Goal: Information Seeking & Learning: Learn about a topic

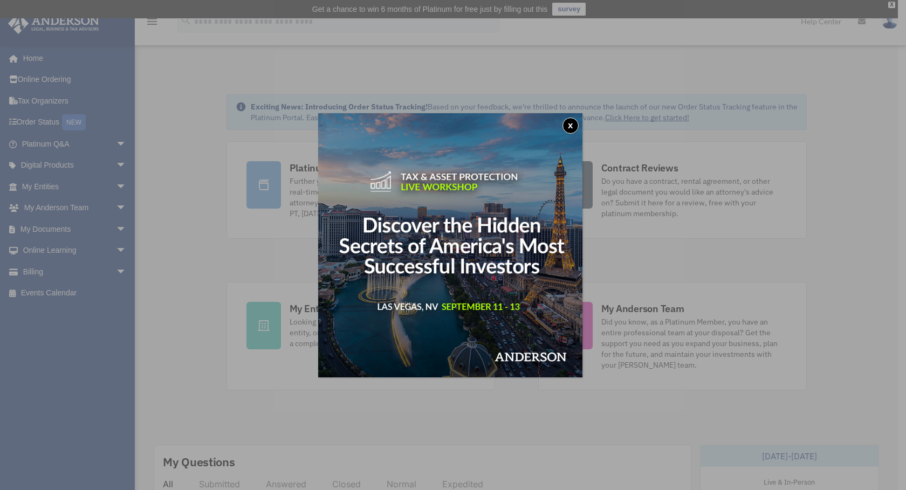
click at [58, 140] on div "x" at bounding box center [453, 245] width 906 height 490
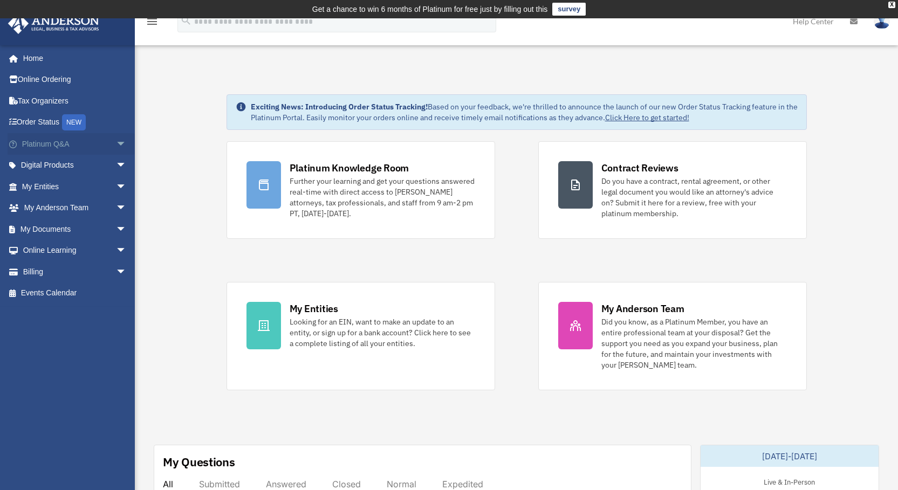
click at [116, 140] on span "arrow_drop_down" at bounding box center [127, 144] width 22 height 22
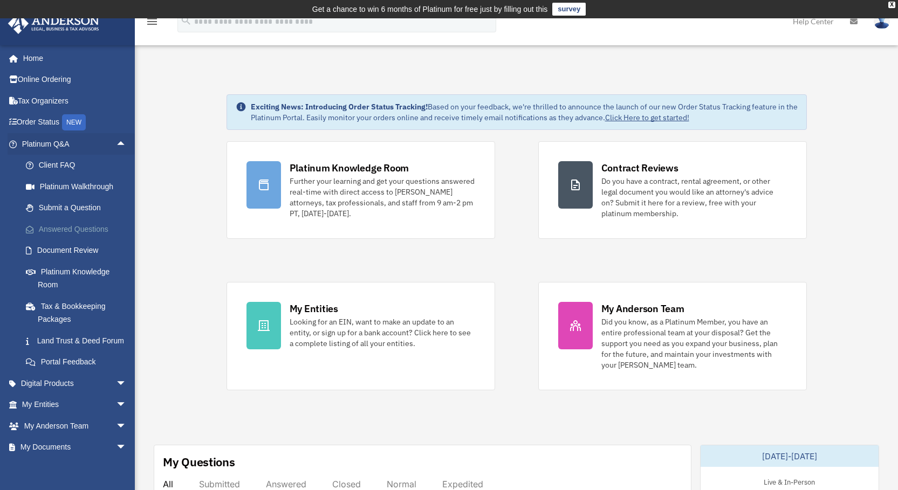
click at [85, 225] on link "Answered Questions" at bounding box center [79, 229] width 128 height 22
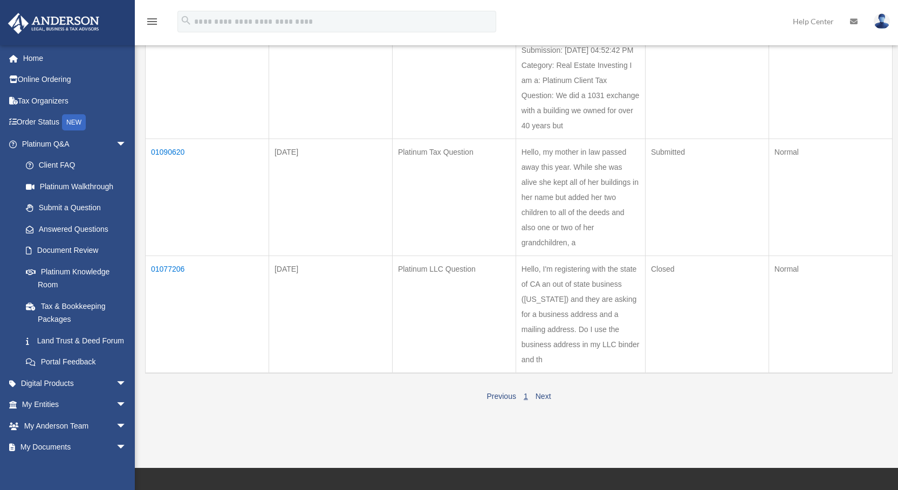
scroll to position [216, 0]
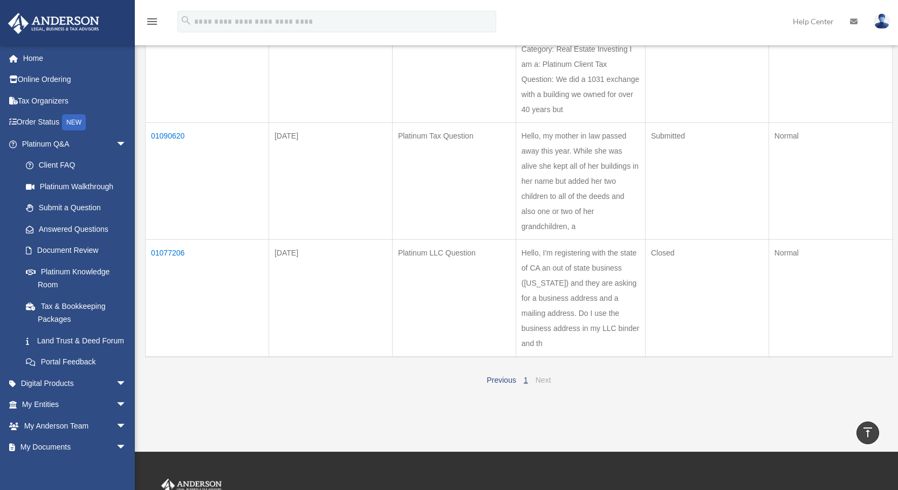
click at [542, 376] on link "Next" at bounding box center [544, 380] width 16 height 9
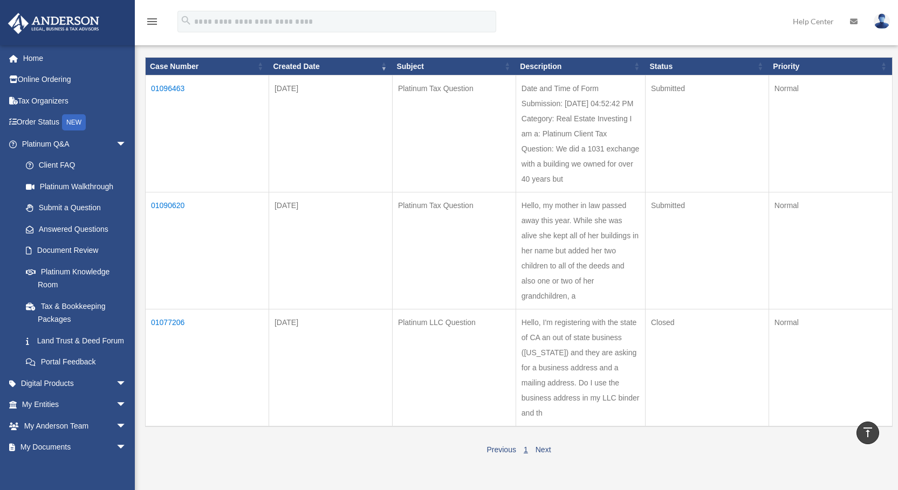
scroll to position [54, 0]
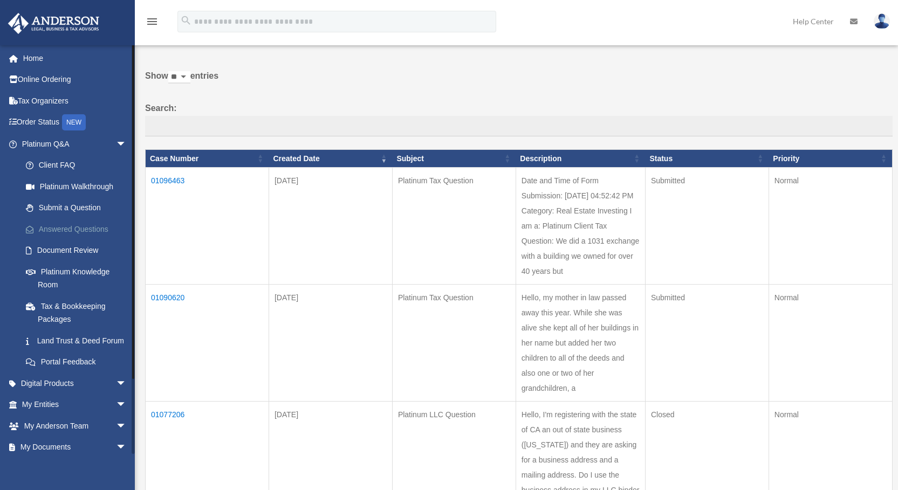
click at [86, 226] on link "Answered Questions" at bounding box center [79, 229] width 128 height 22
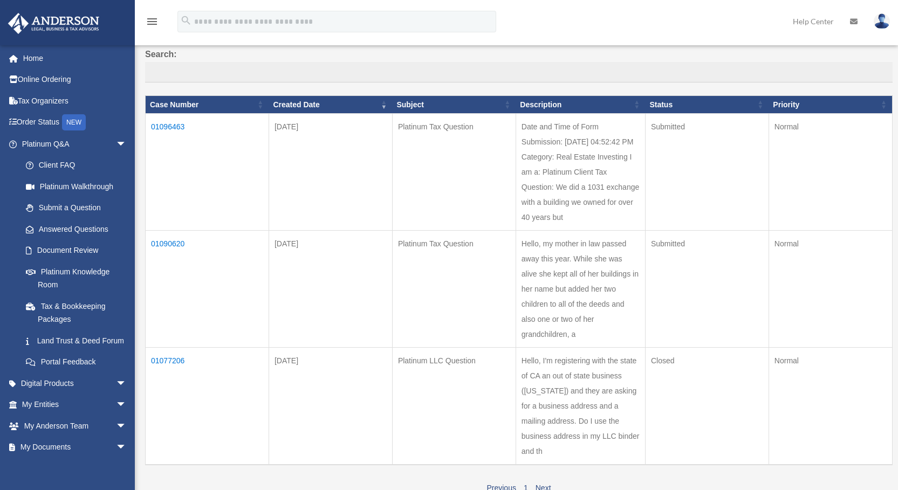
scroll to position [162, 0]
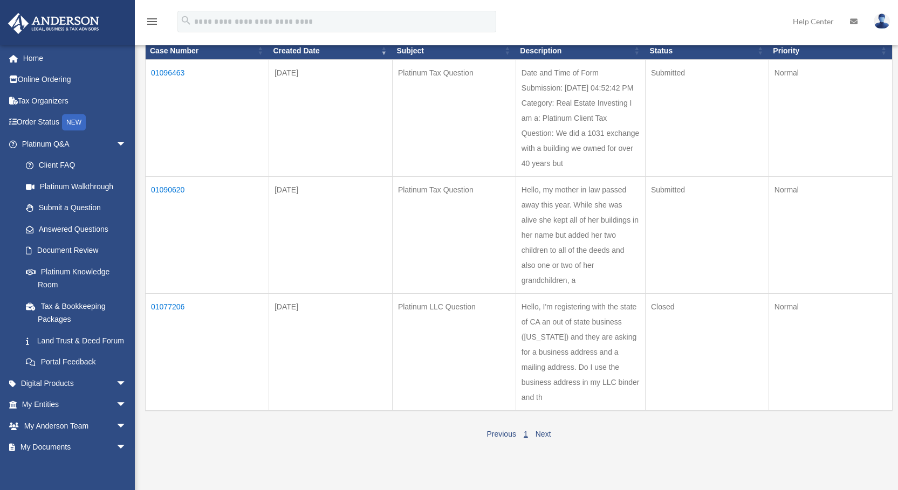
click at [170, 187] on td "01090620" at bounding box center [208, 235] width 124 height 117
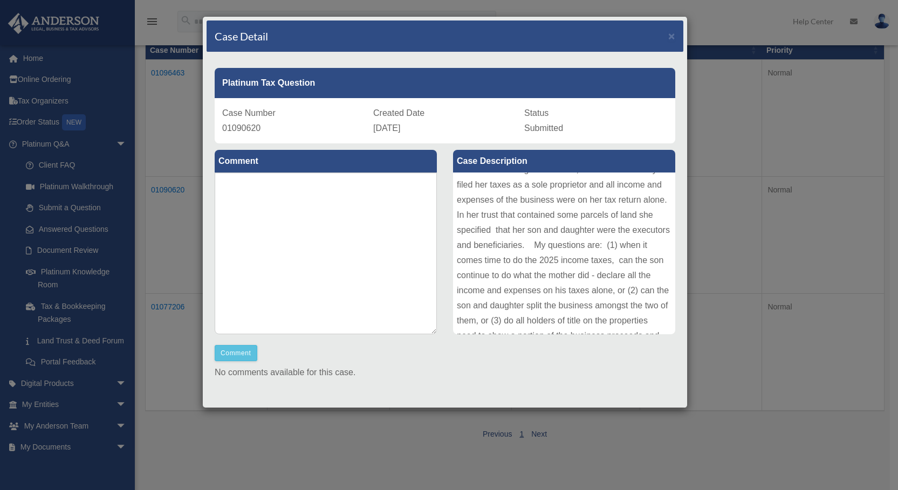
scroll to position [0, 0]
click at [789, 360] on div "Case Detail × Platinum Tax Question Case Number 01090620 Created Date August 27…" at bounding box center [449, 245] width 898 height 490
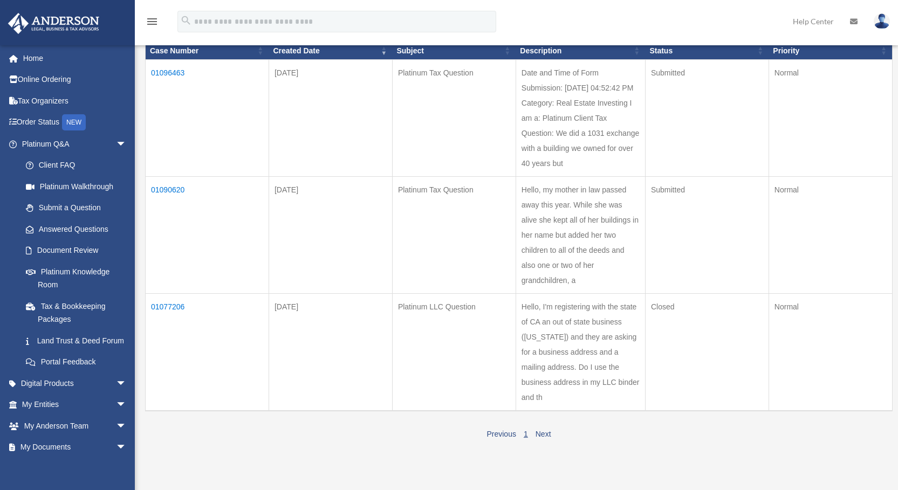
click at [169, 68] on td "01096463" at bounding box center [208, 118] width 124 height 117
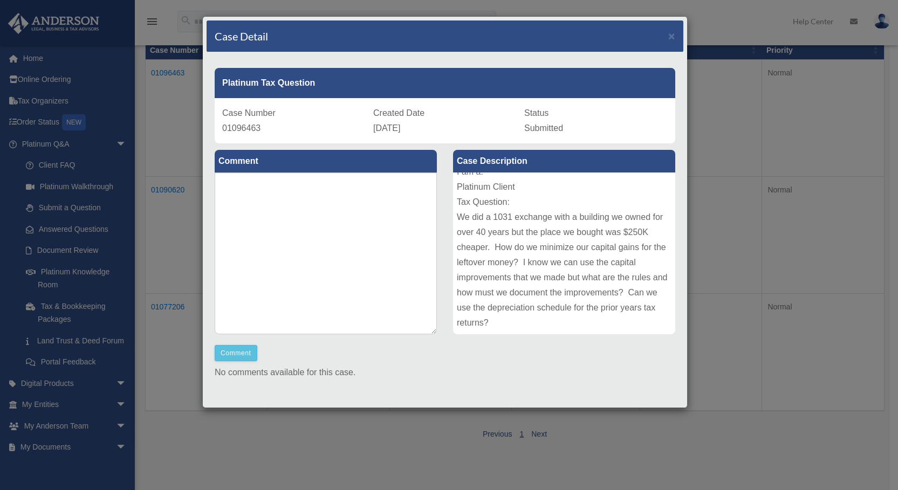
click at [733, 125] on div "Case Detail × Platinum Tax Question Case Number 01096463 Created Date September…" at bounding box center [449, 245] width 898 height 490
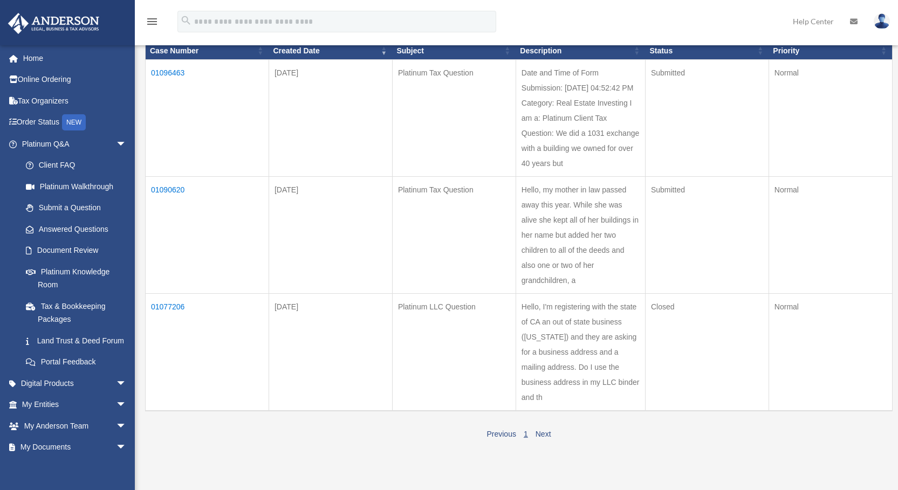
click at [168, 303] on td "01077206" at bounding box center [208, 353] width 124 height 118
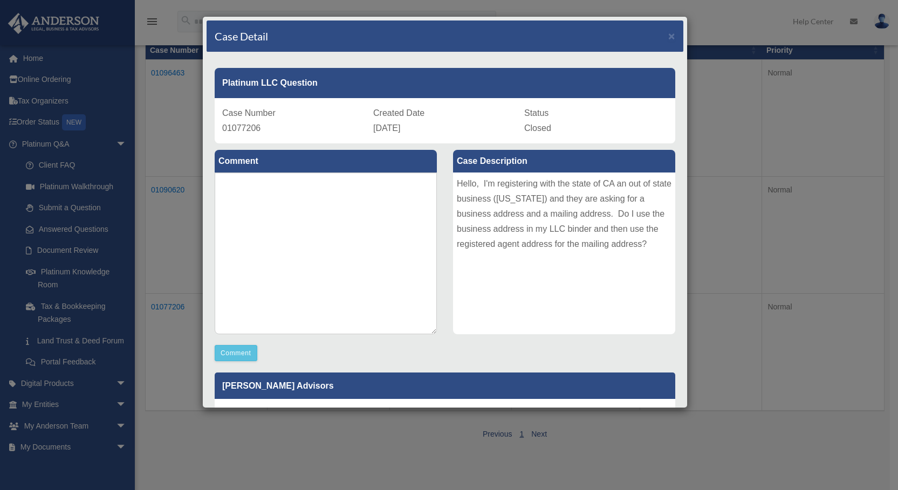
click at [808, 131] on div "Case Detail × Platinum LLC Question Case Number 01077206 Created Date August 14…" at bounding box center [449, 245] width 898 height 490
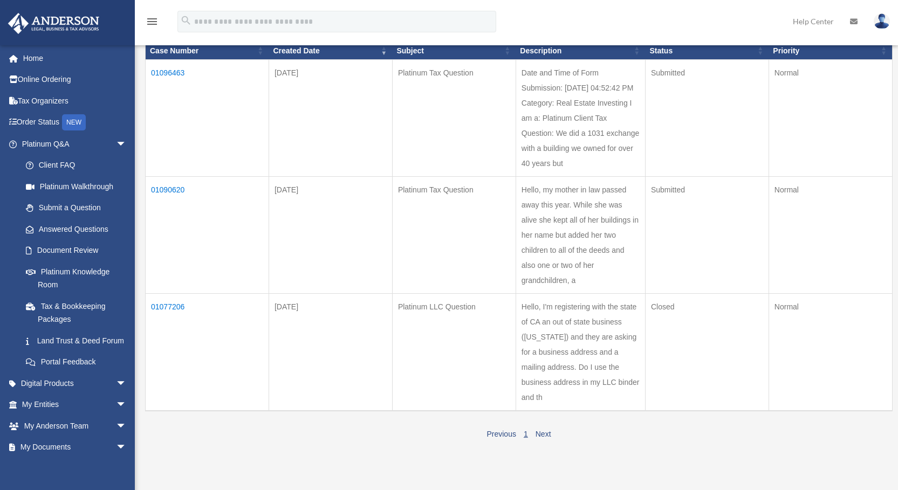
click at [172, 187] on td "01090620" at bounding box center [208, 235] width 124 height 117
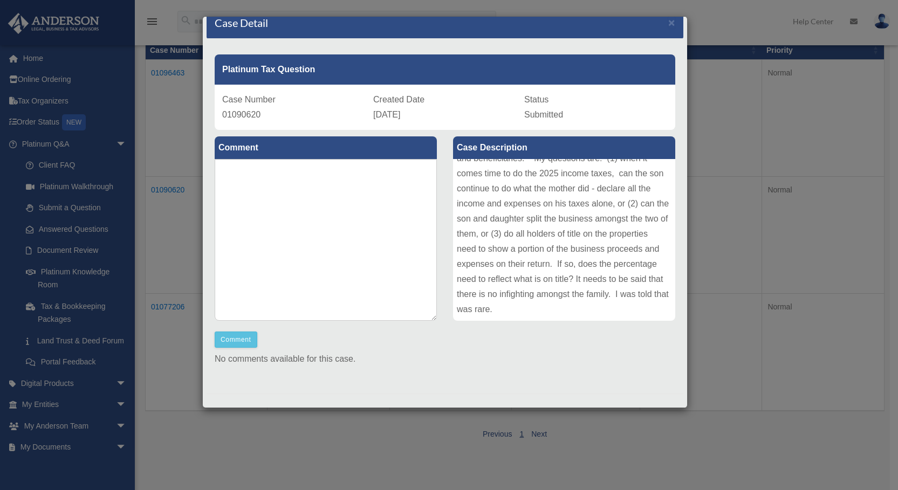
scroll to position [20, 0]
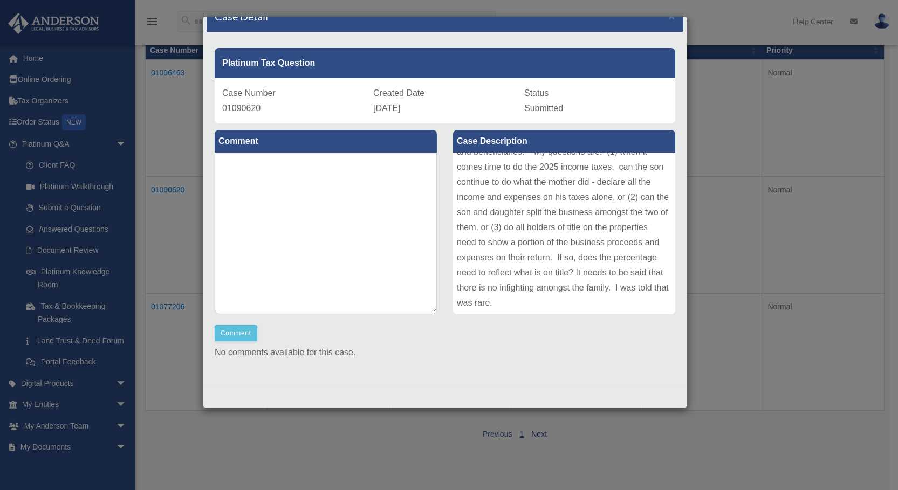
click at [725, 110] on div "Case Detail × Platinum Tax Question Case Number 01090620 Created Date August 27…" at bounding box center [449, 245] width 898 height 490
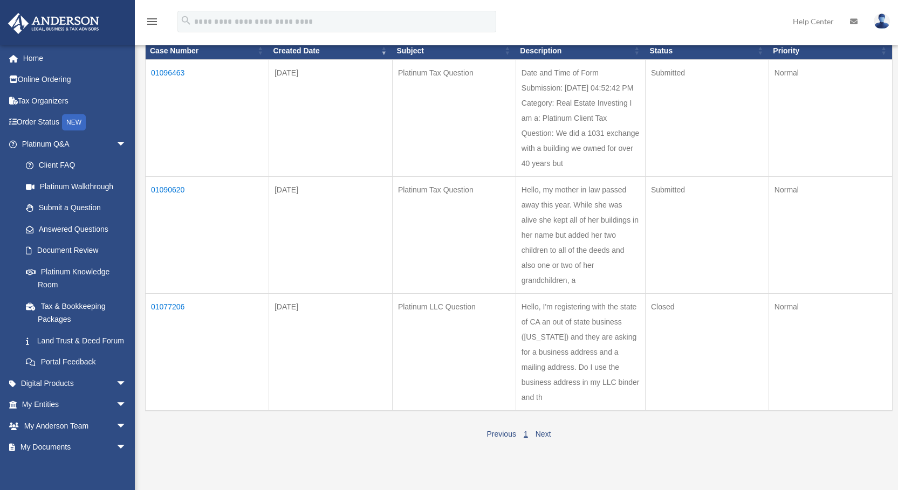
click at [176, 69] on td "01096463" at bounding box center [208, 118] width 124 height 117
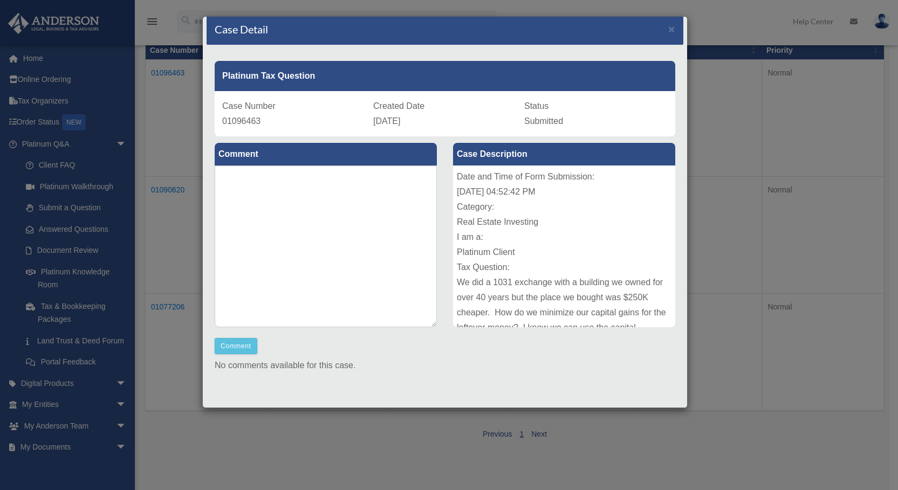
scroll to position [0, 0]
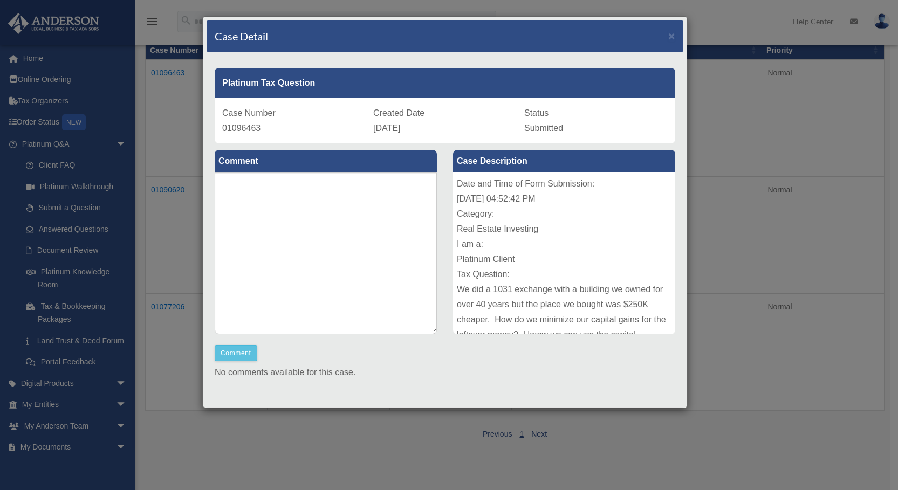
click at [778, 207] on div "Case Detail × Platinum Tax Question Case Number 01096463 Created Date September…" at bounding box center [449, 245] width 898 height 490
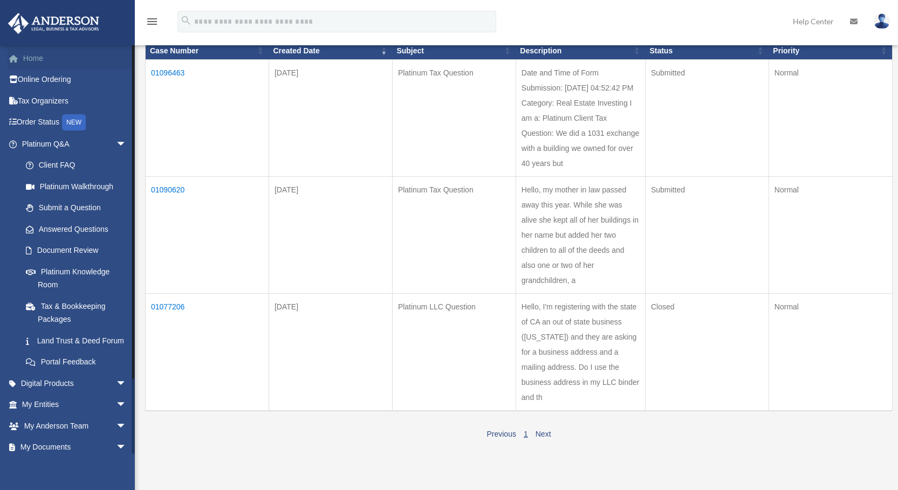
click at [35, 55] on link "Home" at bounding box center [75, 58] width 135 height 22
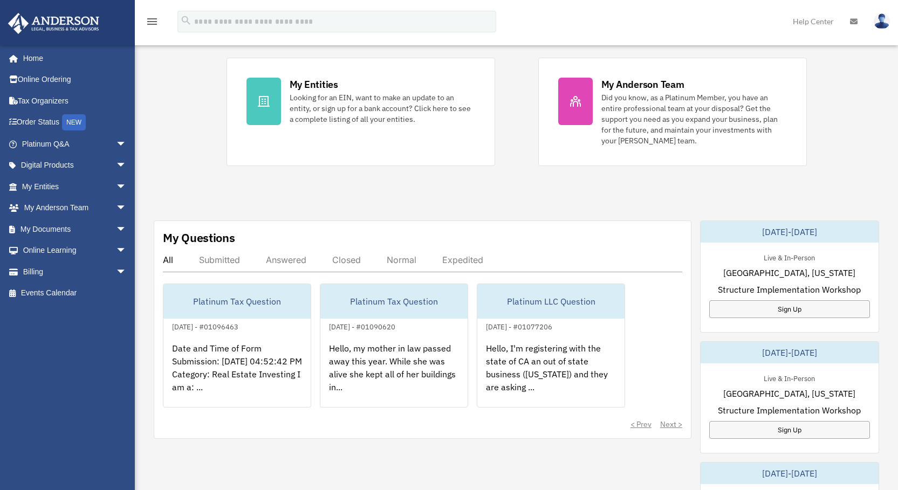
scroll to position [225, 0]
click at [288, 257] on div "Answered" at bounding box center [286, 259] width 40 height 11
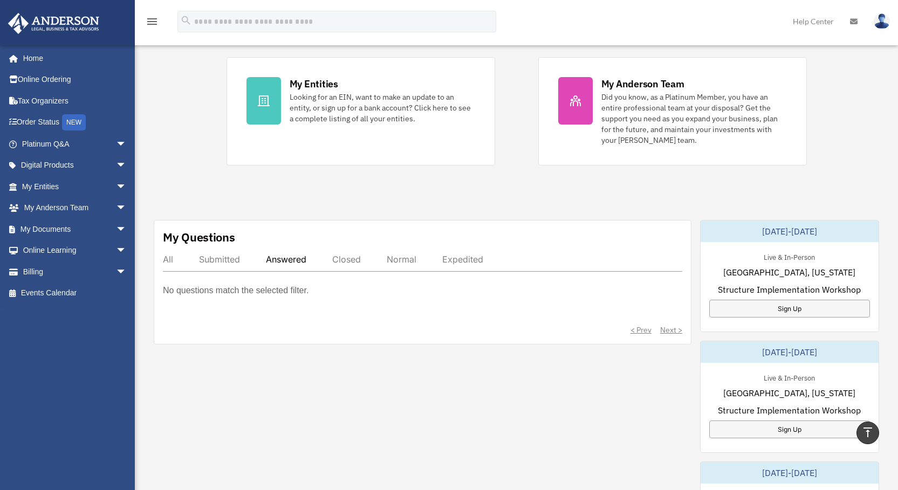
click at [167, 257] on div "All" at bounding box center [168, 259] width 10 height 11
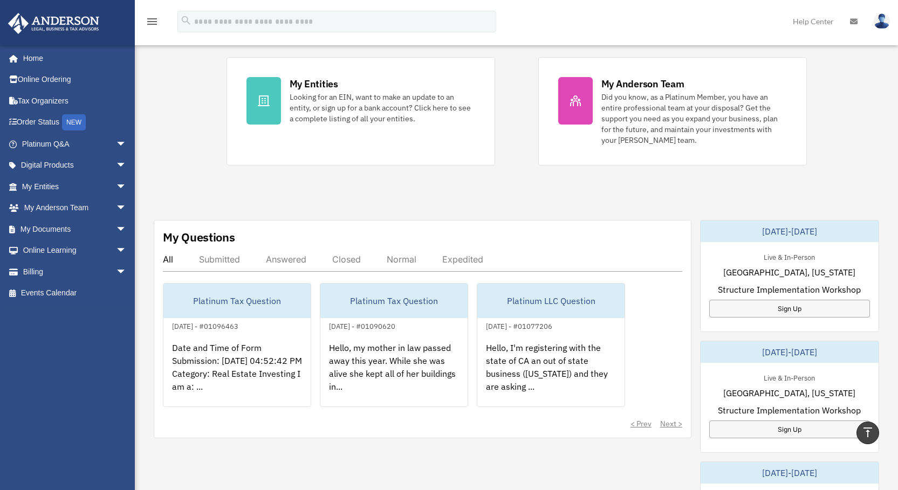
click at [286, 256] on div "Answered" at bounding box center [286, 259] width 40 height 11
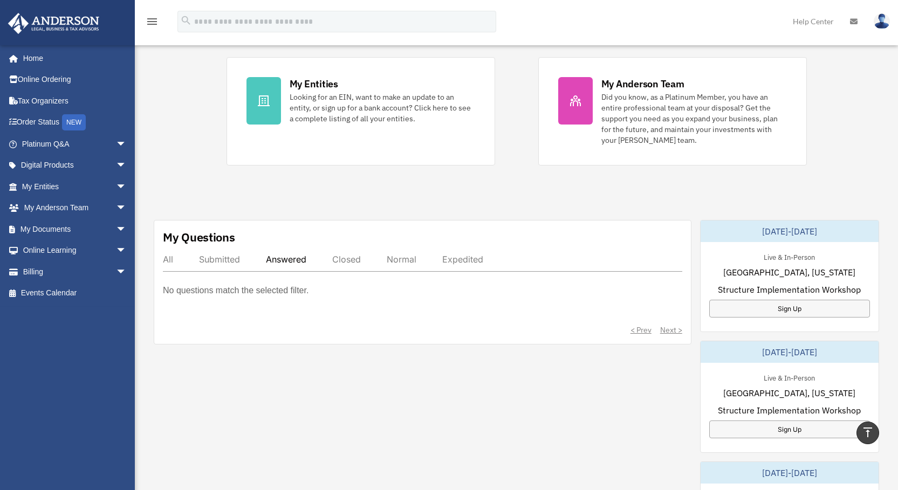
click at [284, 255] on div "Answered" at bounding box center [286, 259] width 40 height 11
click at [116, 141] on span "arrow_drop_down" at bounding box center [127, 144] width 22 height 22
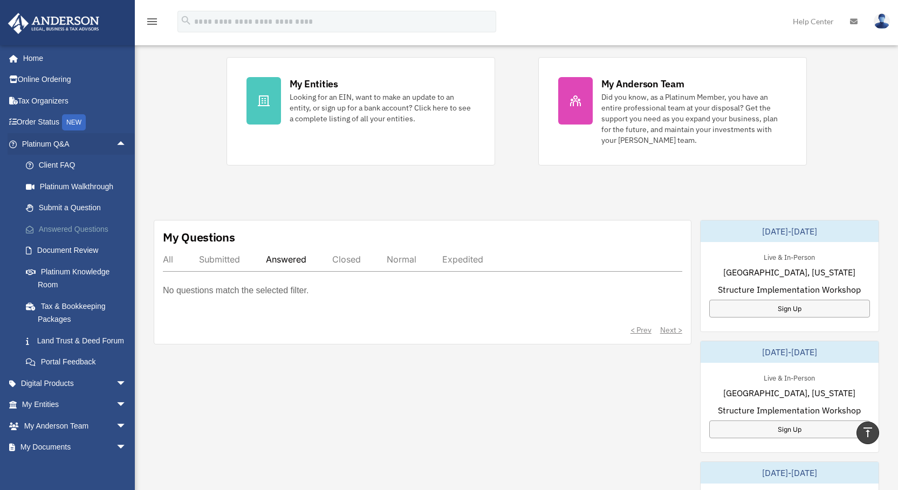
click at [82, 228] on link "Answered Questions" at bounding box center [79, 229] width 128 height 22
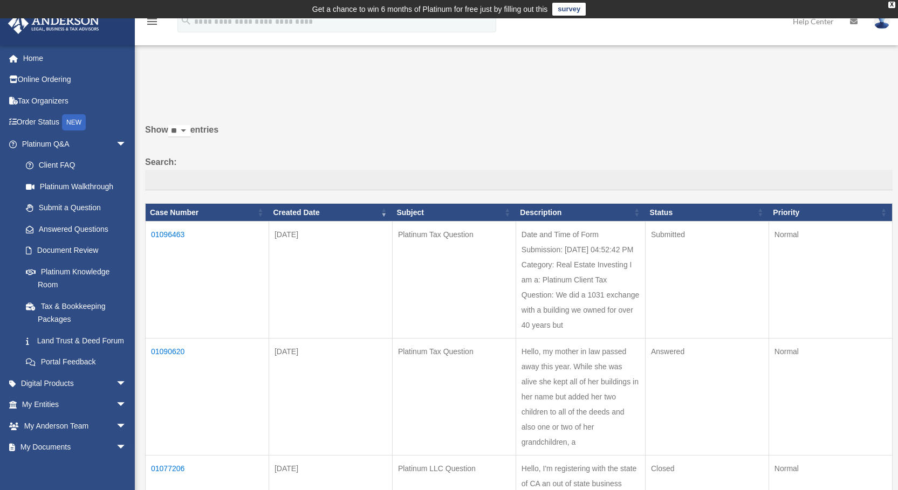
click at [168, 349] on td "01090620" at bounding box center [208, 397] width 124 height 117
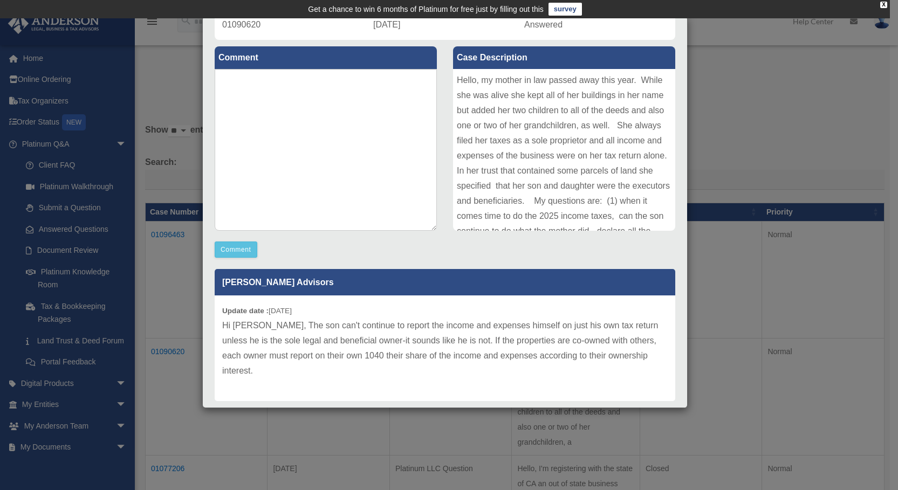
scroll to position [114, 0]
